Goal: Transaction & Acquisition: Purchase product/service

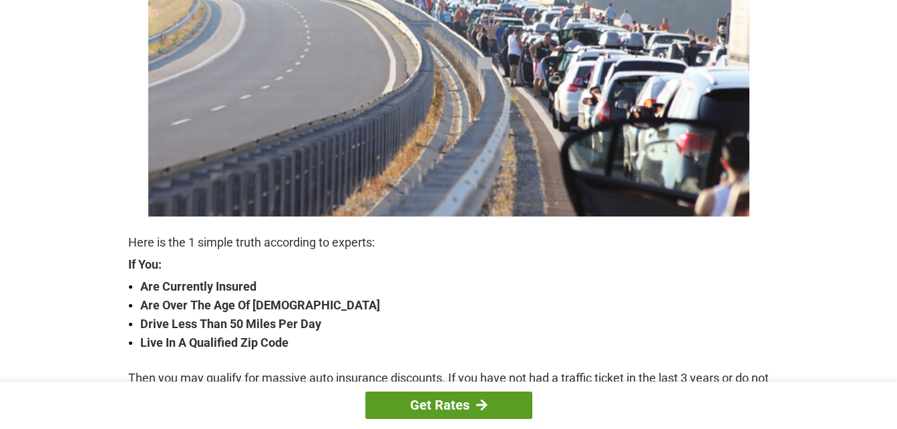
scroll to position [200, 0]
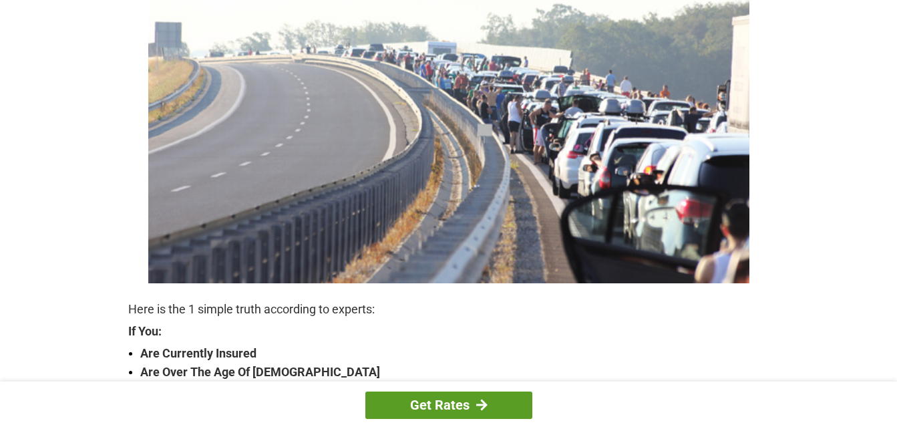
click at [516, 402] on link "Get Rates" at bounding box center [449, 405] width 167 height 27
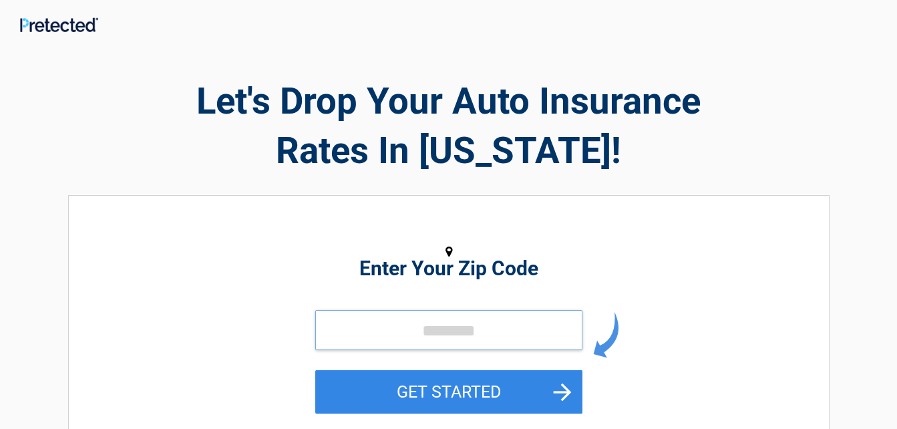
click at [466, 329] on input "tel" at bounding box center [448, 330] width 267 height 40
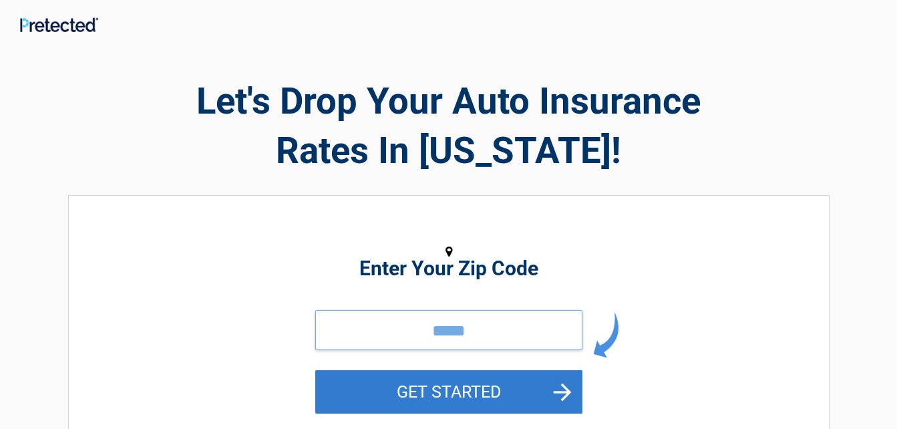
type input "*****"
click at [563, 386] on button "GET STARTED" at bounding box center [448, 391] width 267 height 43
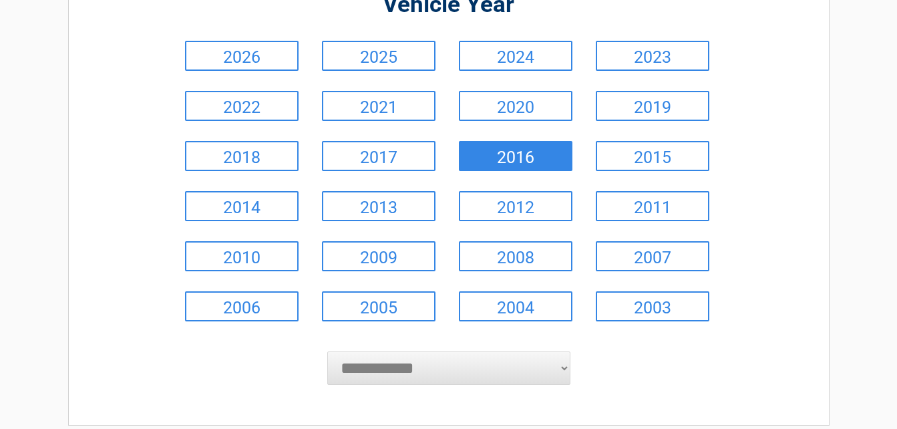
scroll to position [200, 0]
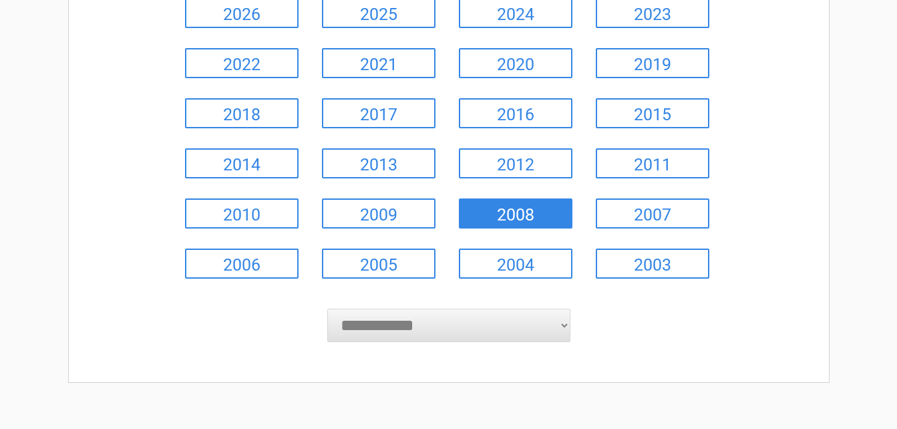
click at [529, 211] on link "2008" at bounding box center [516, 213] width 114 height 30
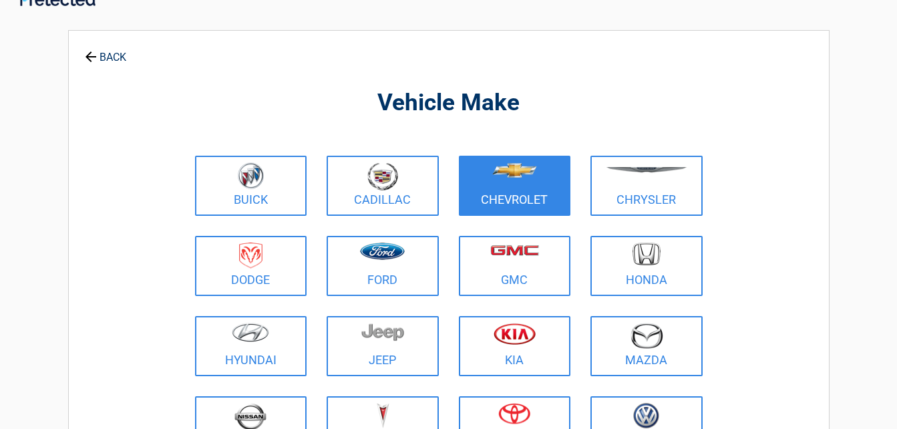
scroll to position [0, 0]
